Goal: Obtain resource: Obtain resource

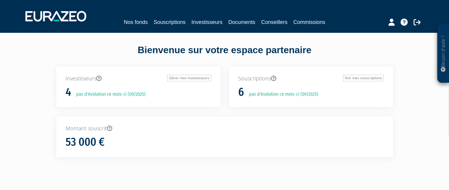
click at [251, 17] on div "Nos fonds Souscriptions Investisseurs Documents Conseillers Commissions" at bounding box center [224, 16] width 407 height 22
click at [248, 20] on link "Documents" at bounding box center [241, 22] width 27 height 8
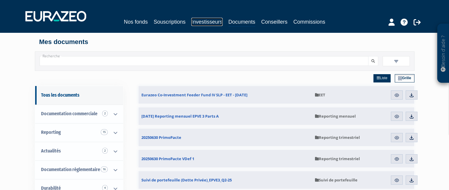
click at [200, 21] on link "Investisseurs" at bounding box center [206, 22] width 31 height 8
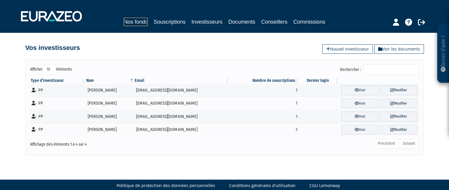
click at [143, 22] on link "Nos fonds" at bounding box center [136, 22] width 24 height 8
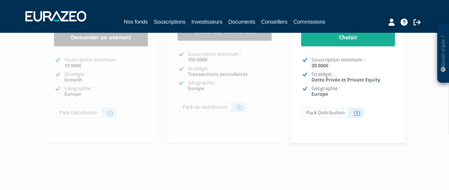
scroll to position [155, 0]
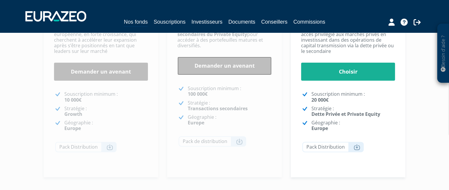
click at [188, 70] on link "Demander un avenant" at bounding box center [224, 66] width 94 height 18
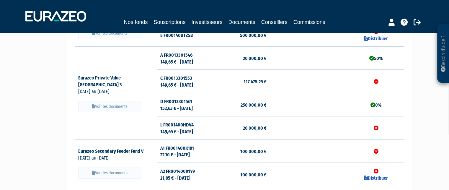
scroll to position [118, 0]
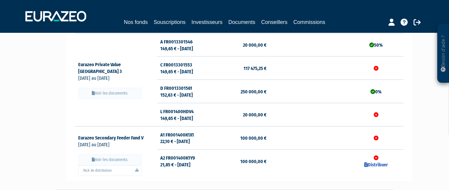
click at [111, 160] on button "Voir les documents" at bounding box center [109, 159] width 63 height 11
click at [134, 169] on link "Pack de distribution" at bounding box center [109, 170] width 63 height 10
